Goal: Check status

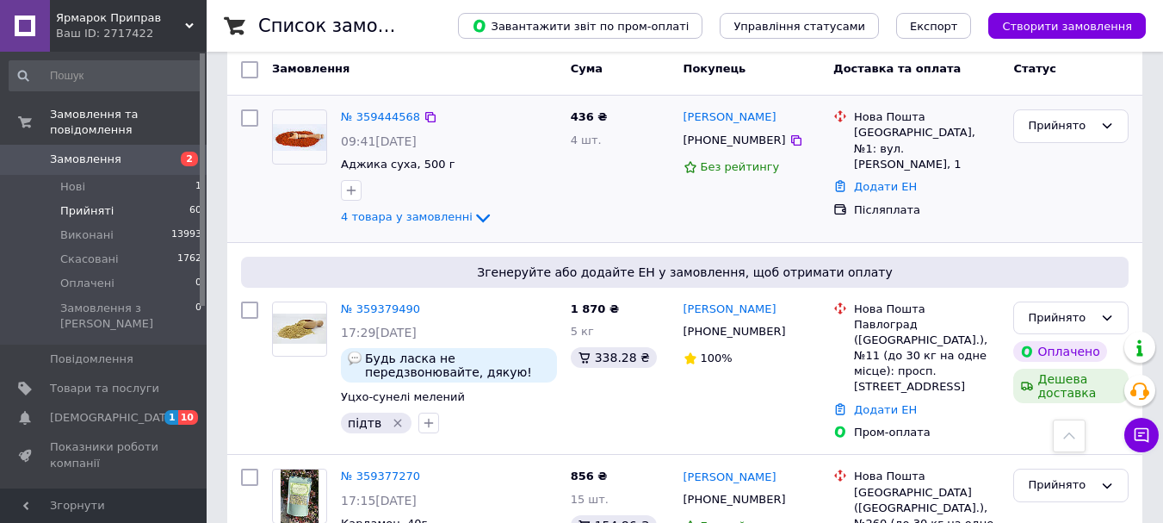
scroll to position [86, 0]
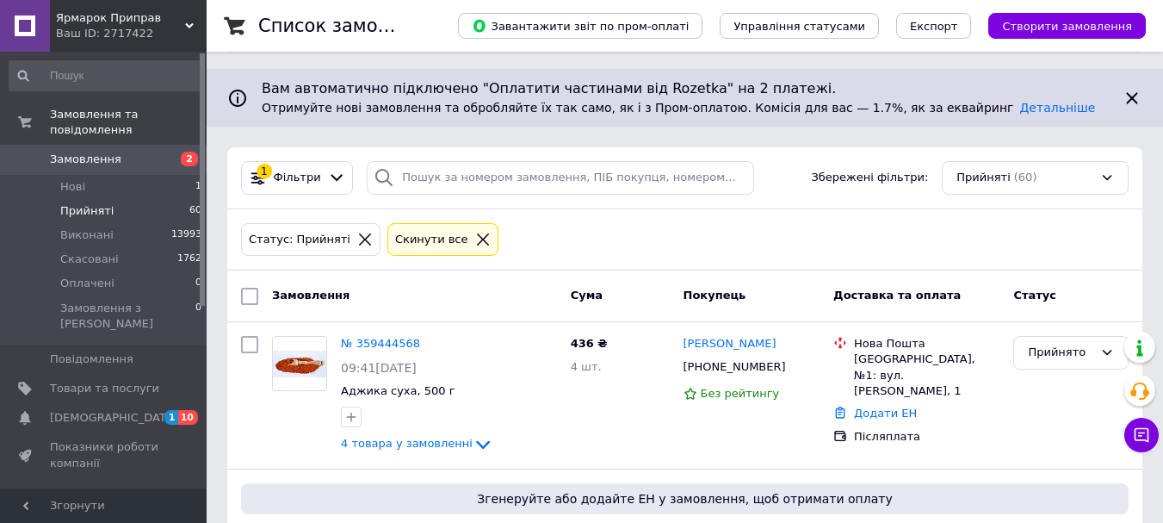
click at [96, 203] on span "Прийняті" at bounding box center [86, 210] width 53 height 15
click at [93, 203] on span "Прийняті" at bounding box center [86, 210] width 53 height 15
click at [89, 152] on span "Замовлення" at bounding box center [85, 159] width 71 height 15
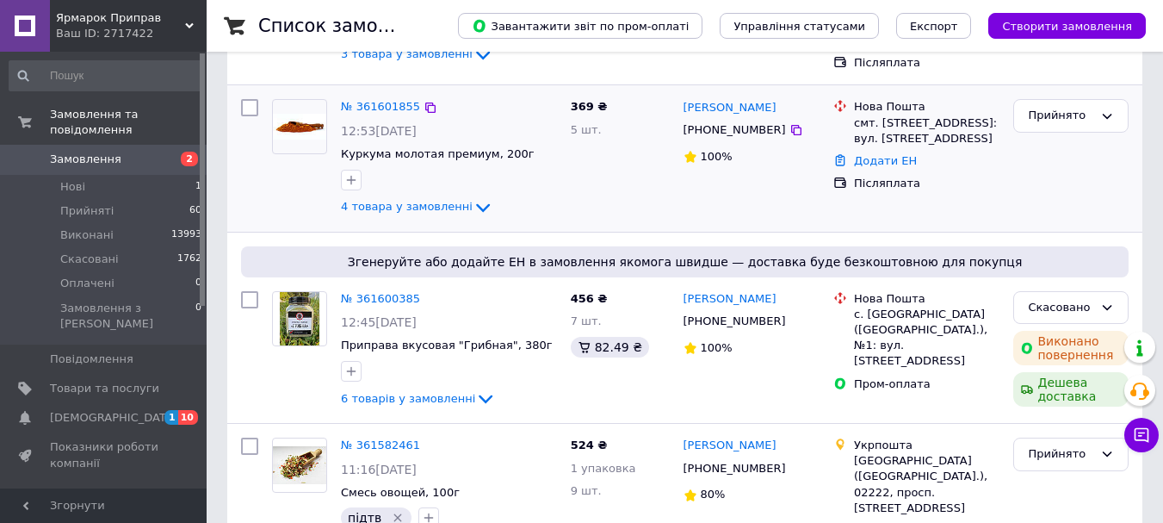
scroll to position [431, 0]
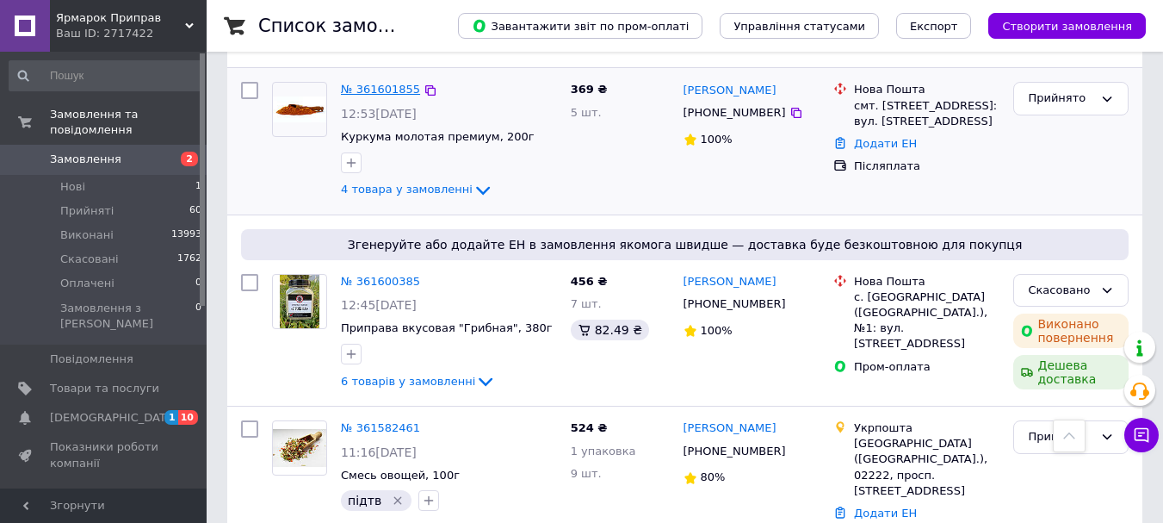
click at [380, 83] on link "№ 361601855" at bounding box center [380, 89] width 79 height 13
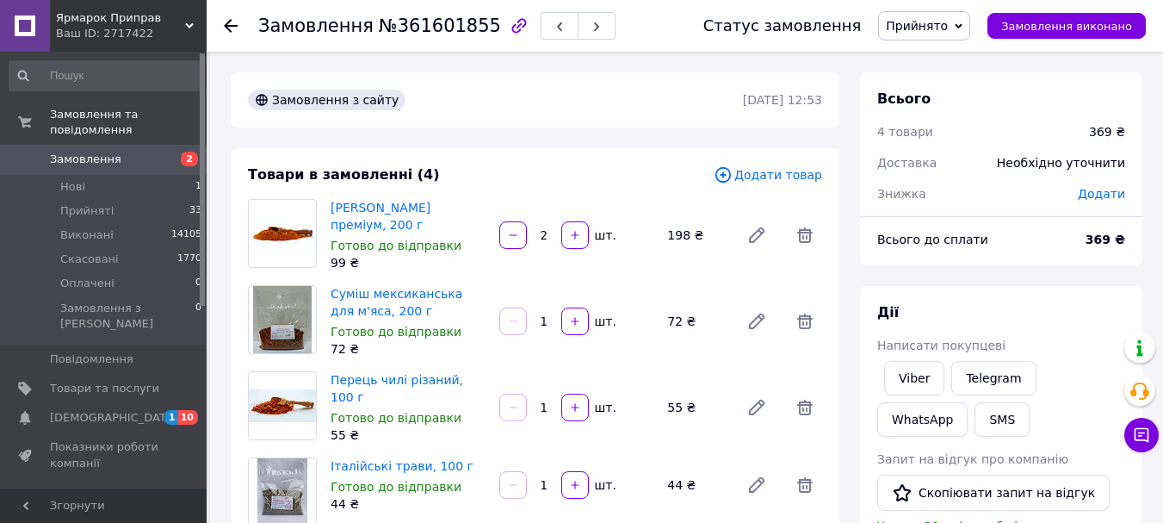
click at [87, 145] on link "Замовлення 2" at bounding box center [106, 159] width 212 height 29
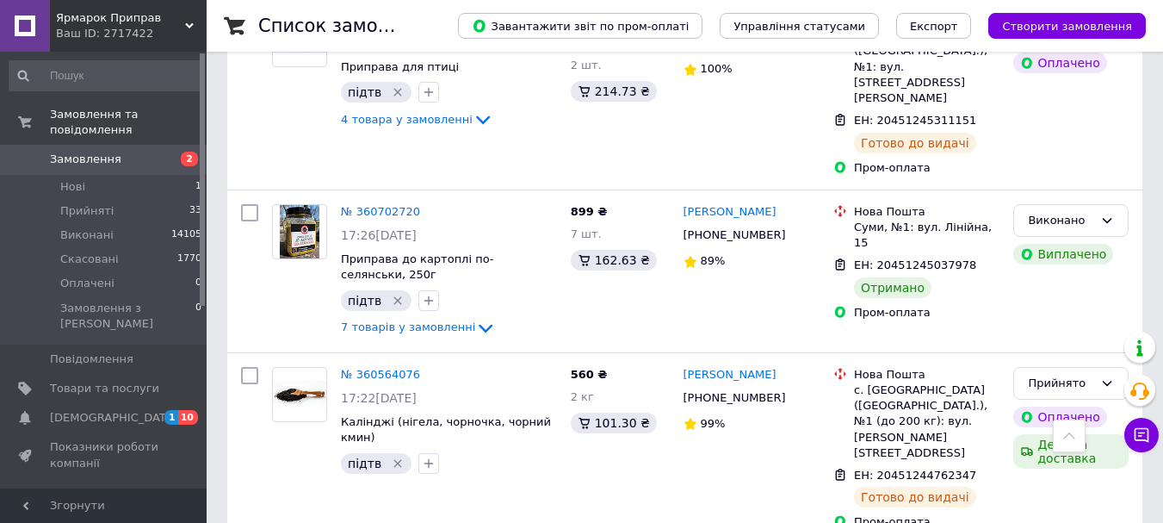
scroll to position [7405, 0]
